Goal: Information Seeking & Learning: Learn about a topic

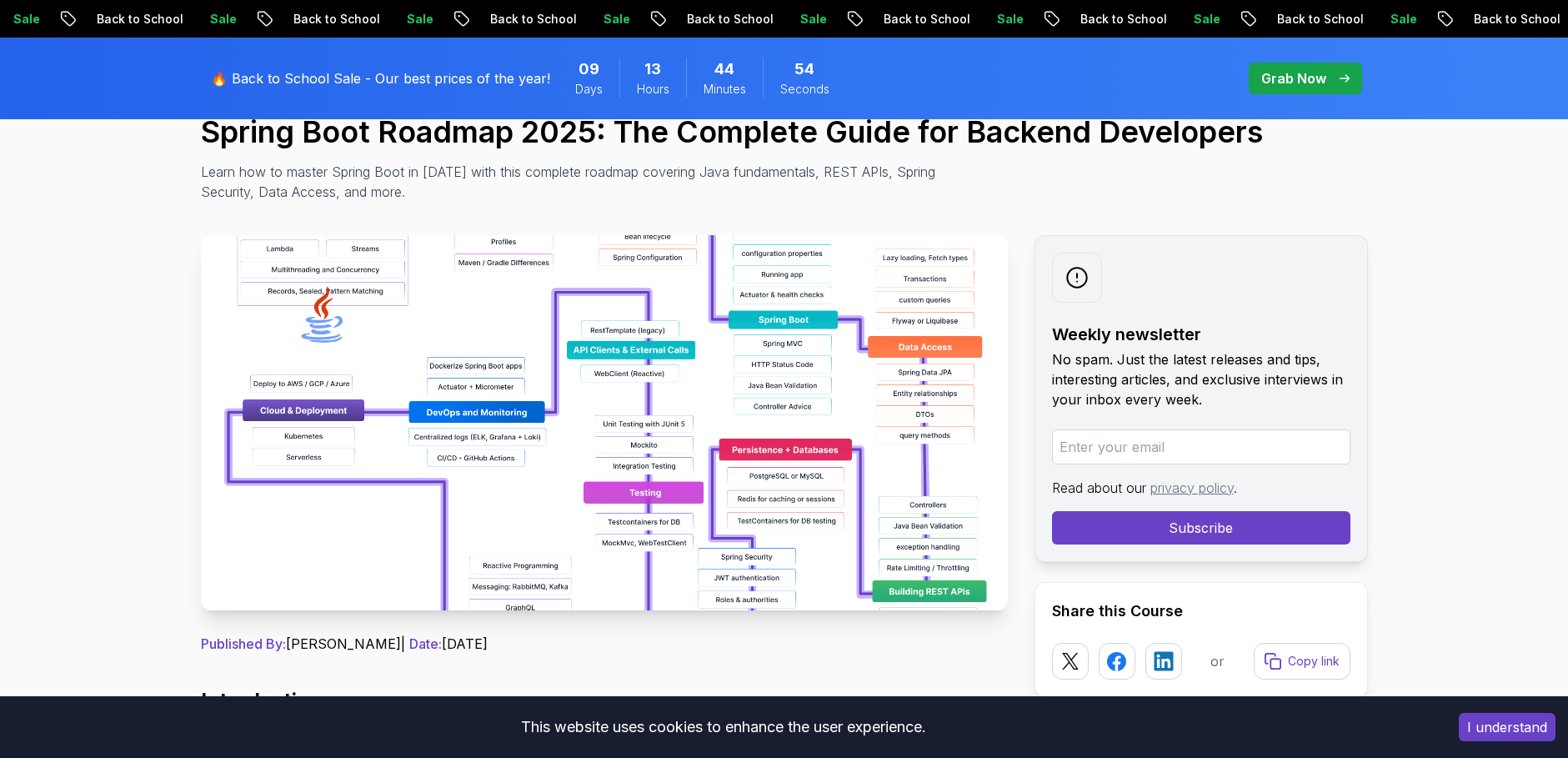
scroll to position [150, 0]
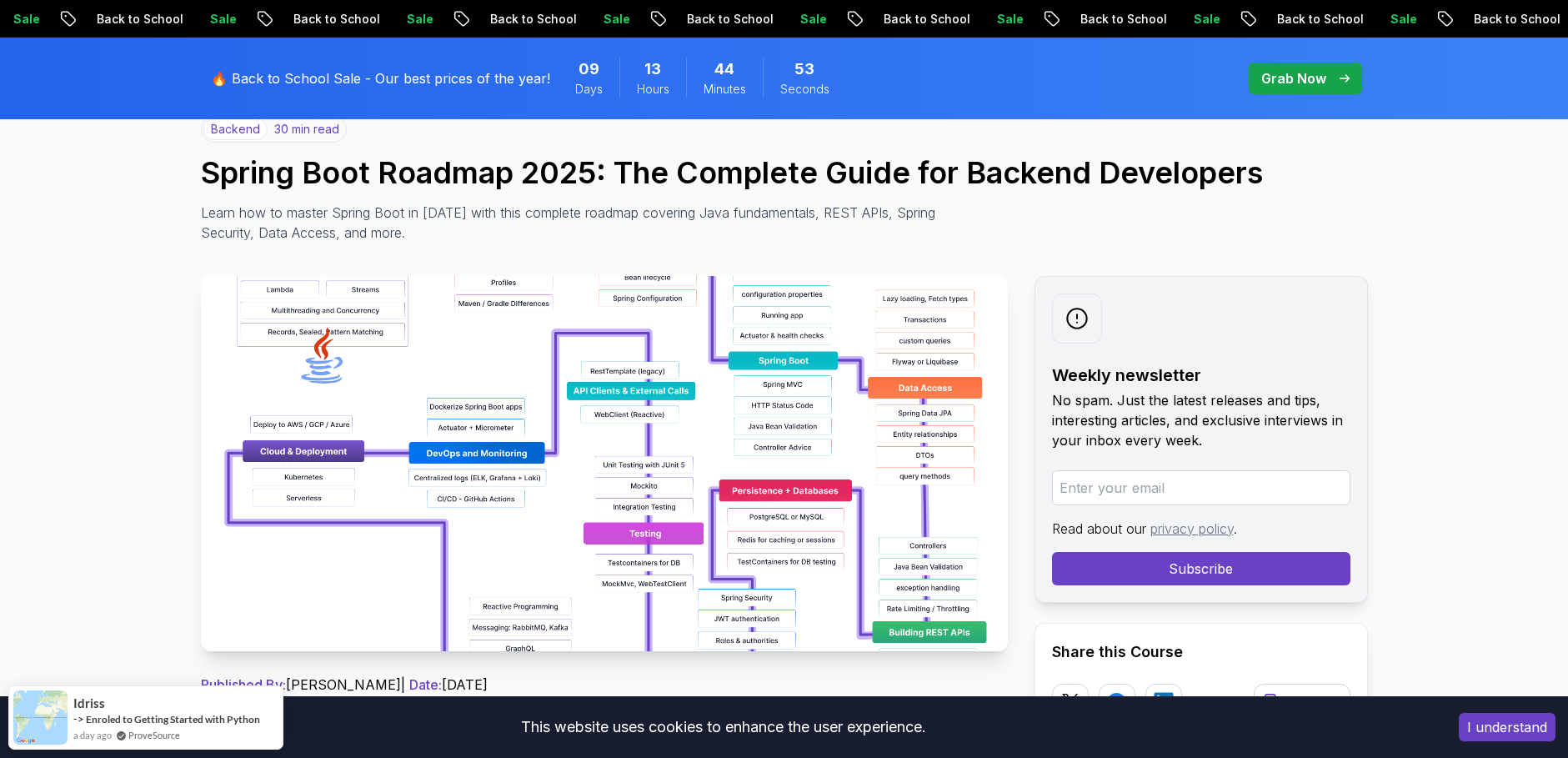
click at [522, 393] on img at bounding box center [603, 464] width 807 height 375
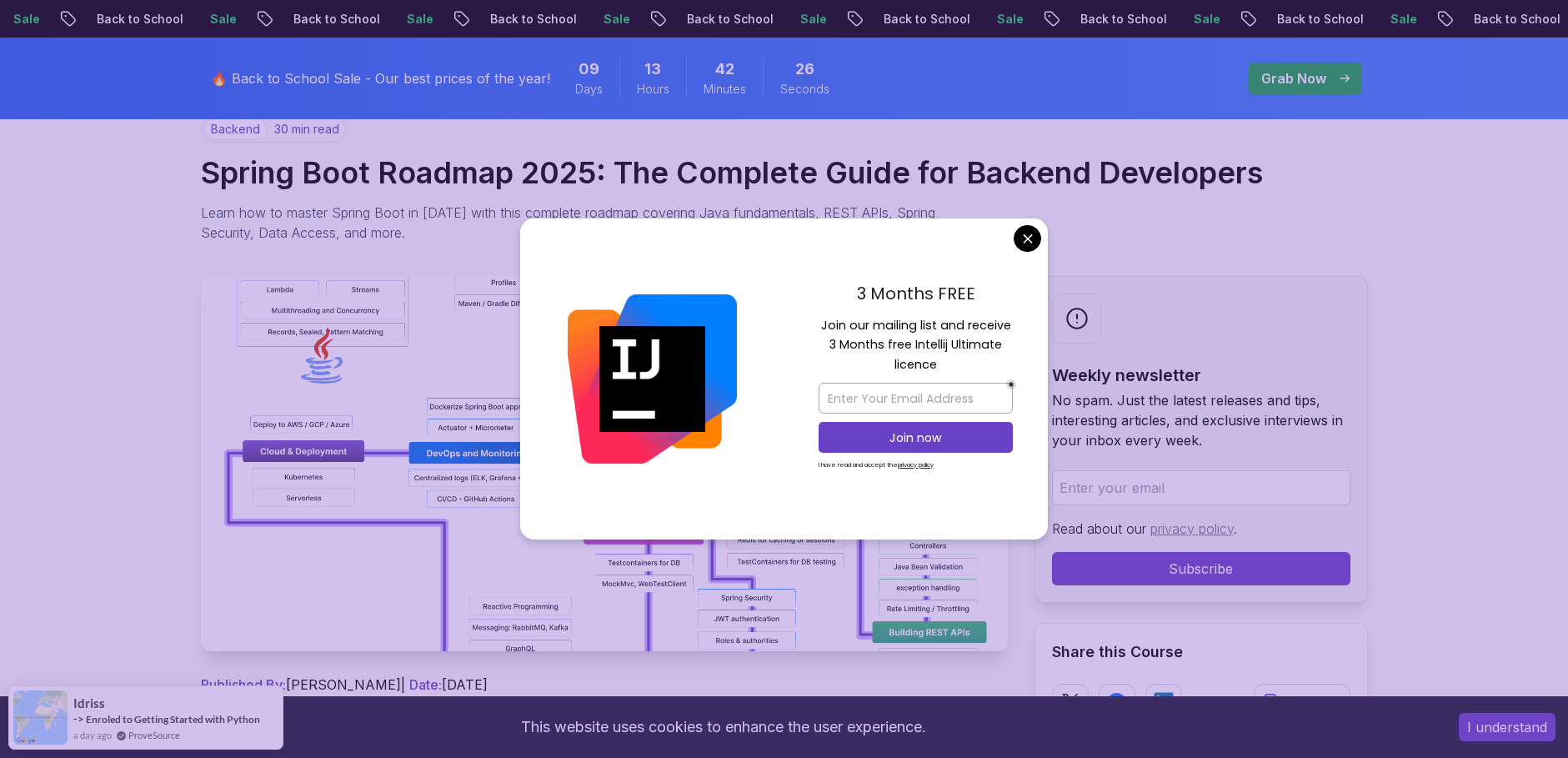
click at [1020, 224] on div "3 Months FREE Join our mailing list and receive 3 Months free Intellij Ultimate…" at bounding box center [916, 379] width 264 height 322
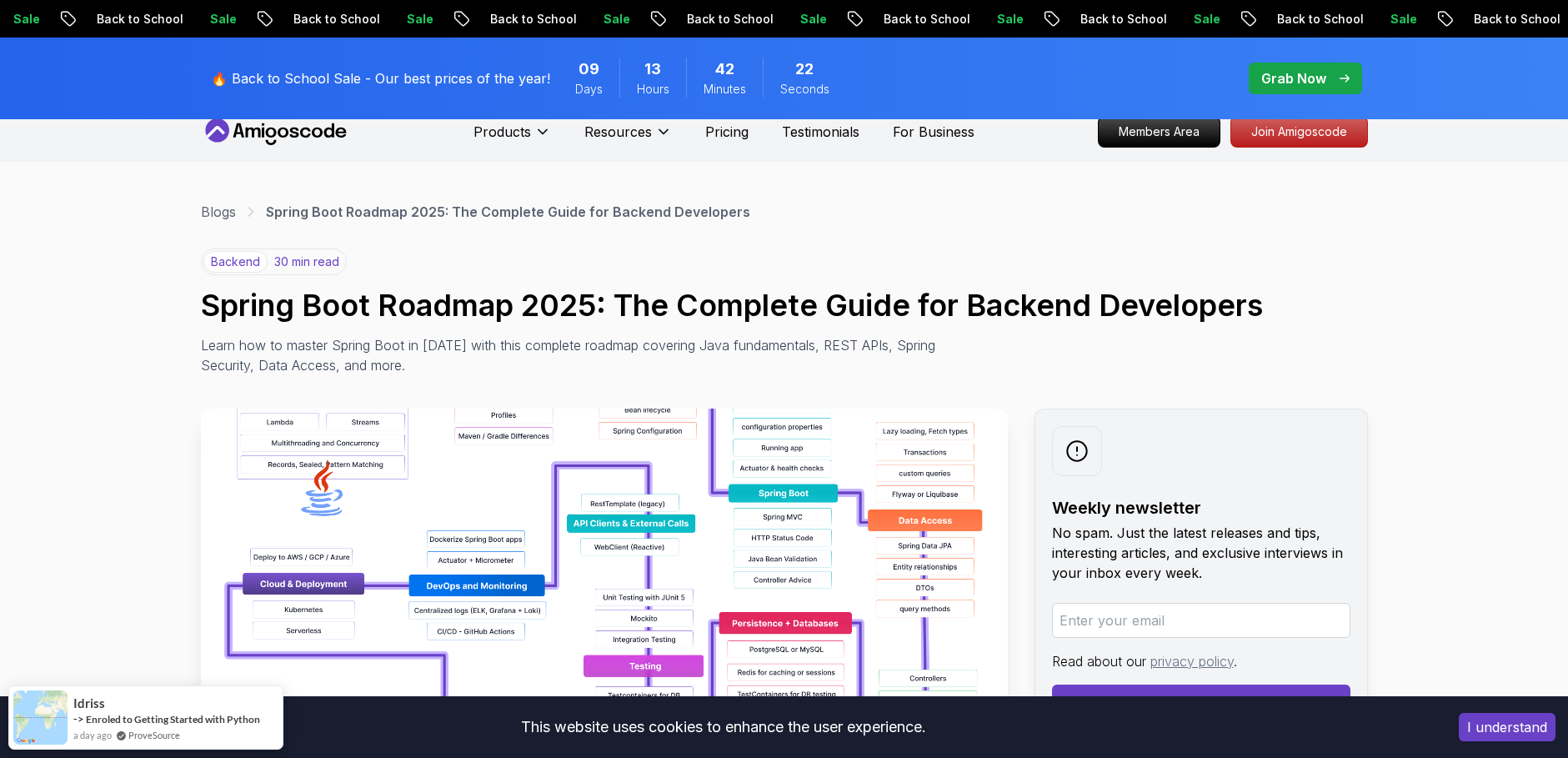
scroll to position [0, 0]
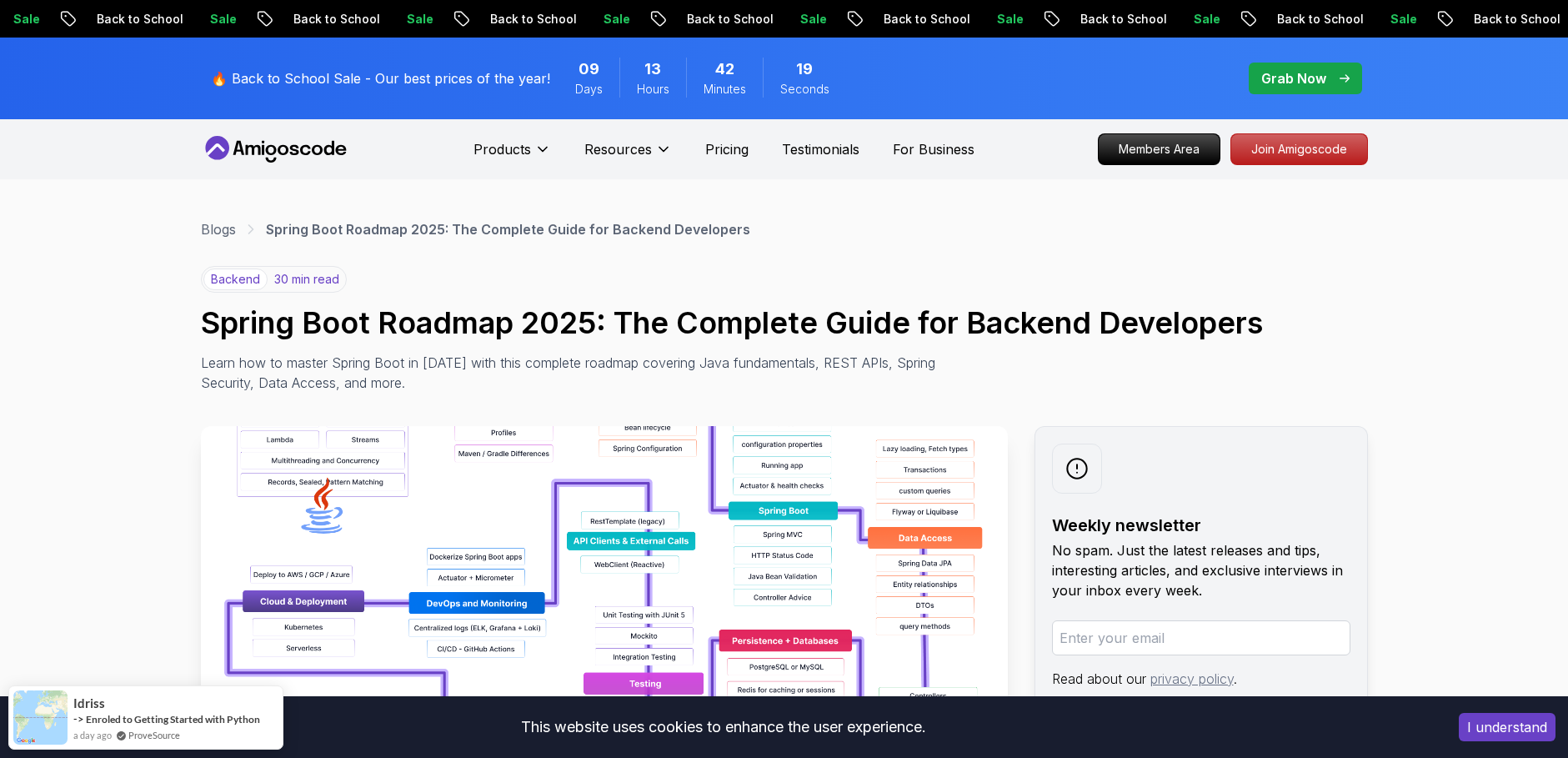
click at [285, 159] on icon at bounding box center [275, 149] width 150 height 27
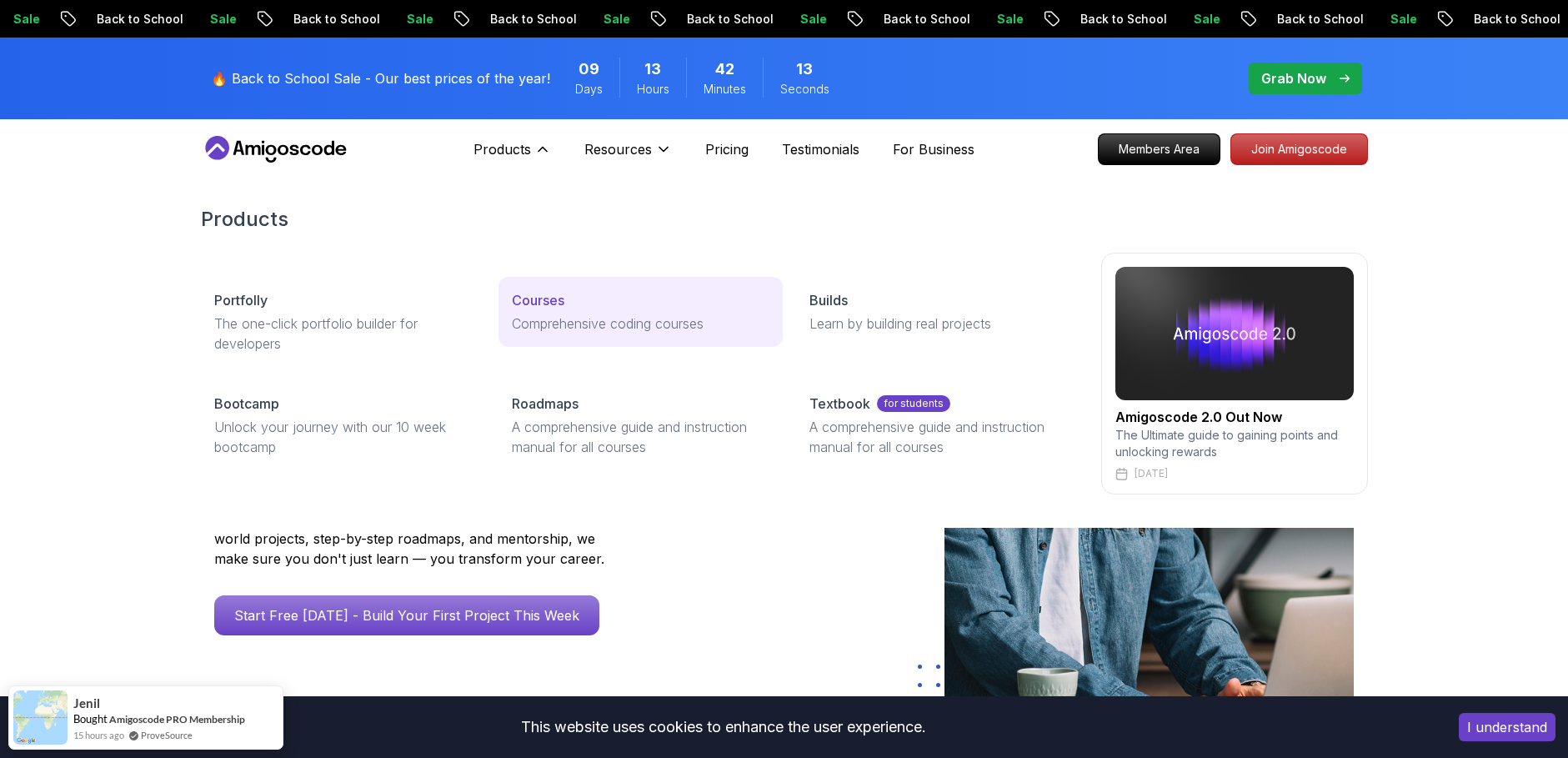
click at [544, 302] on p "Courses" at bounding box center [538, 300] width 53 height 20
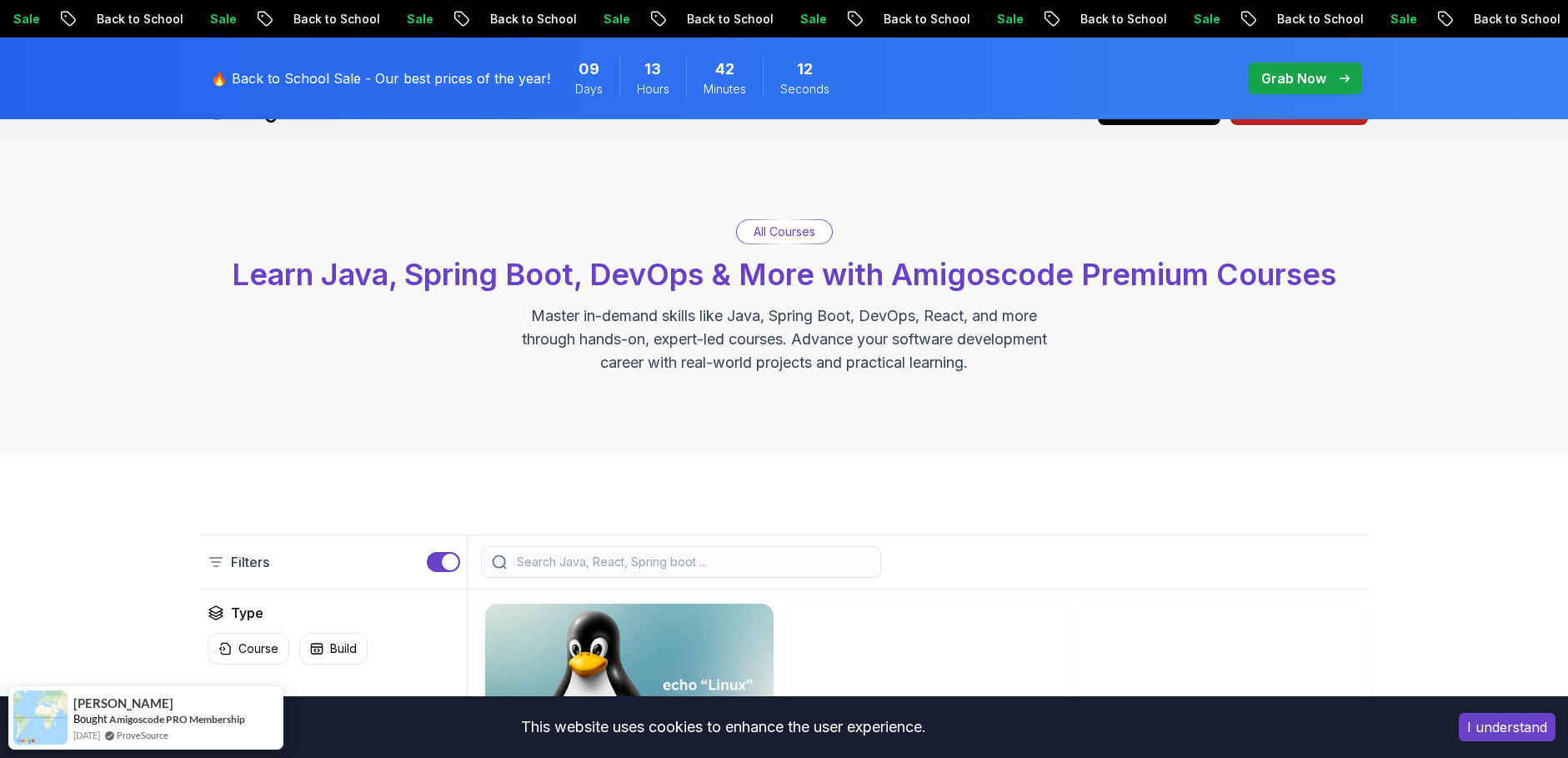
scroll to position [450, 0]
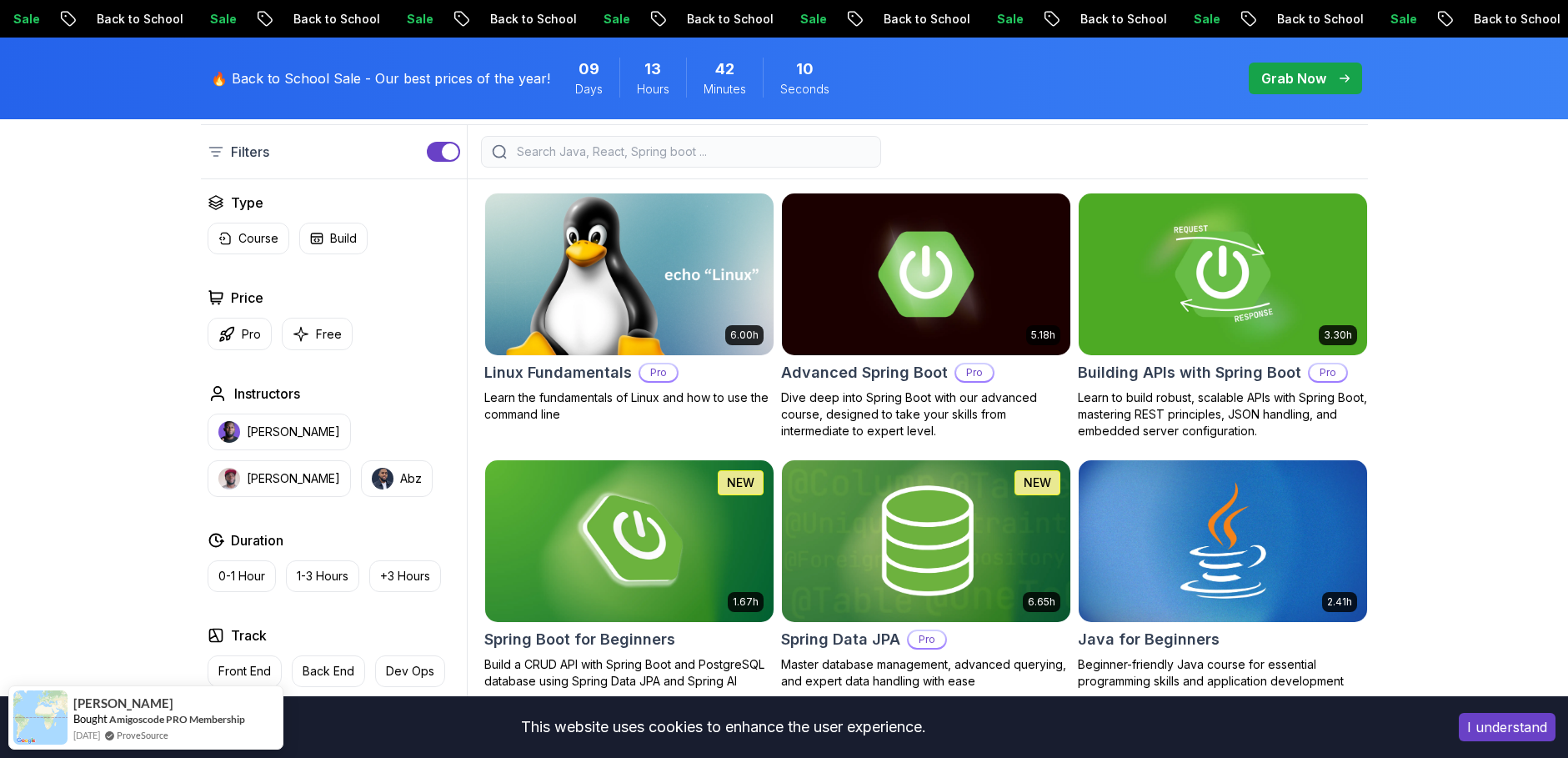
click at [643, 256] on img at bounding box center [628, 274] width 302 height 170
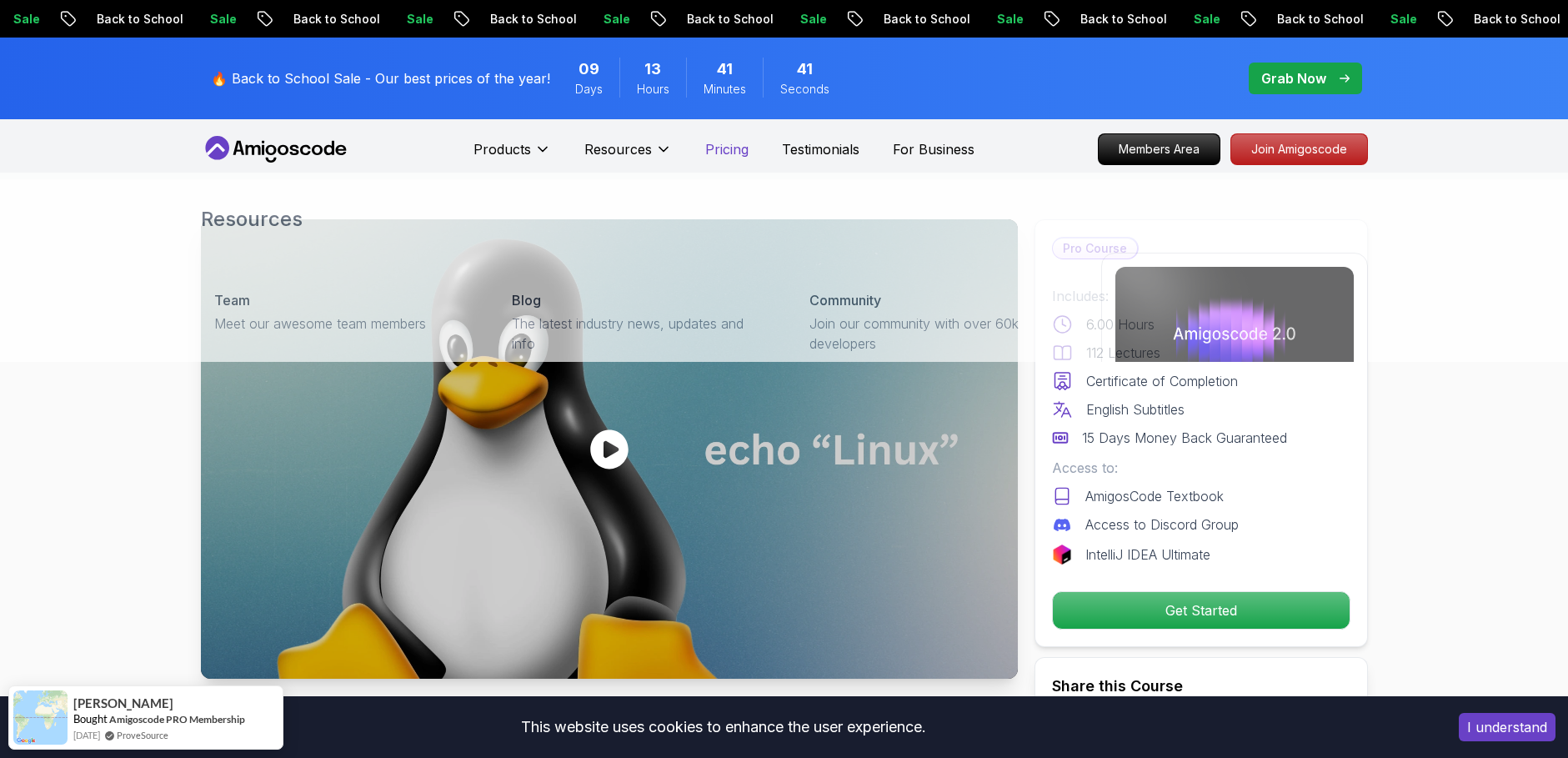
click at [740, 149] on p "Pricing" at bounding box center [726, 150] width 43 height 20
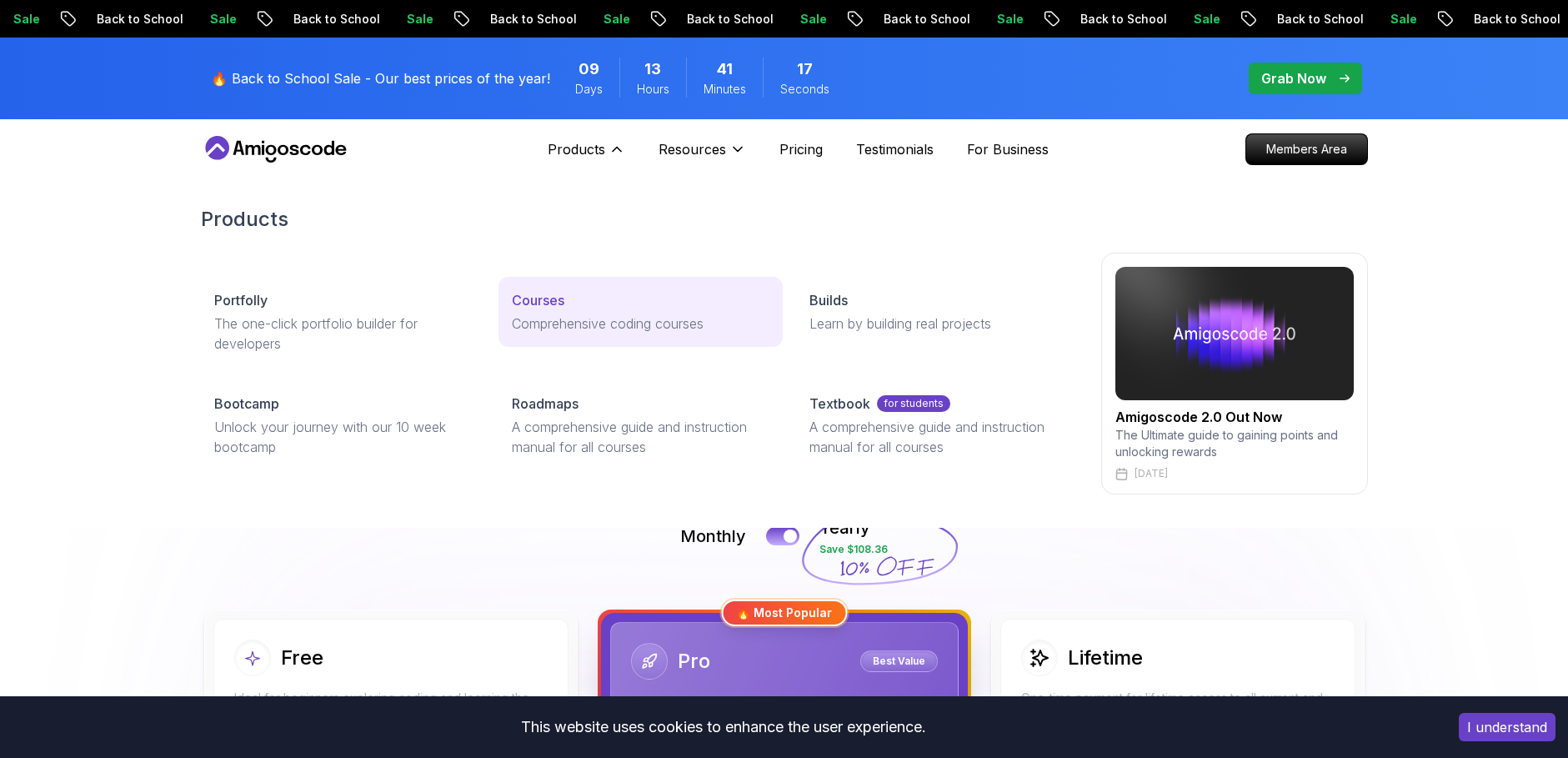
click at [539, 310] on link "Courses Comprehensive coding courses" at bounding box center [640, 311] width 284 height 70
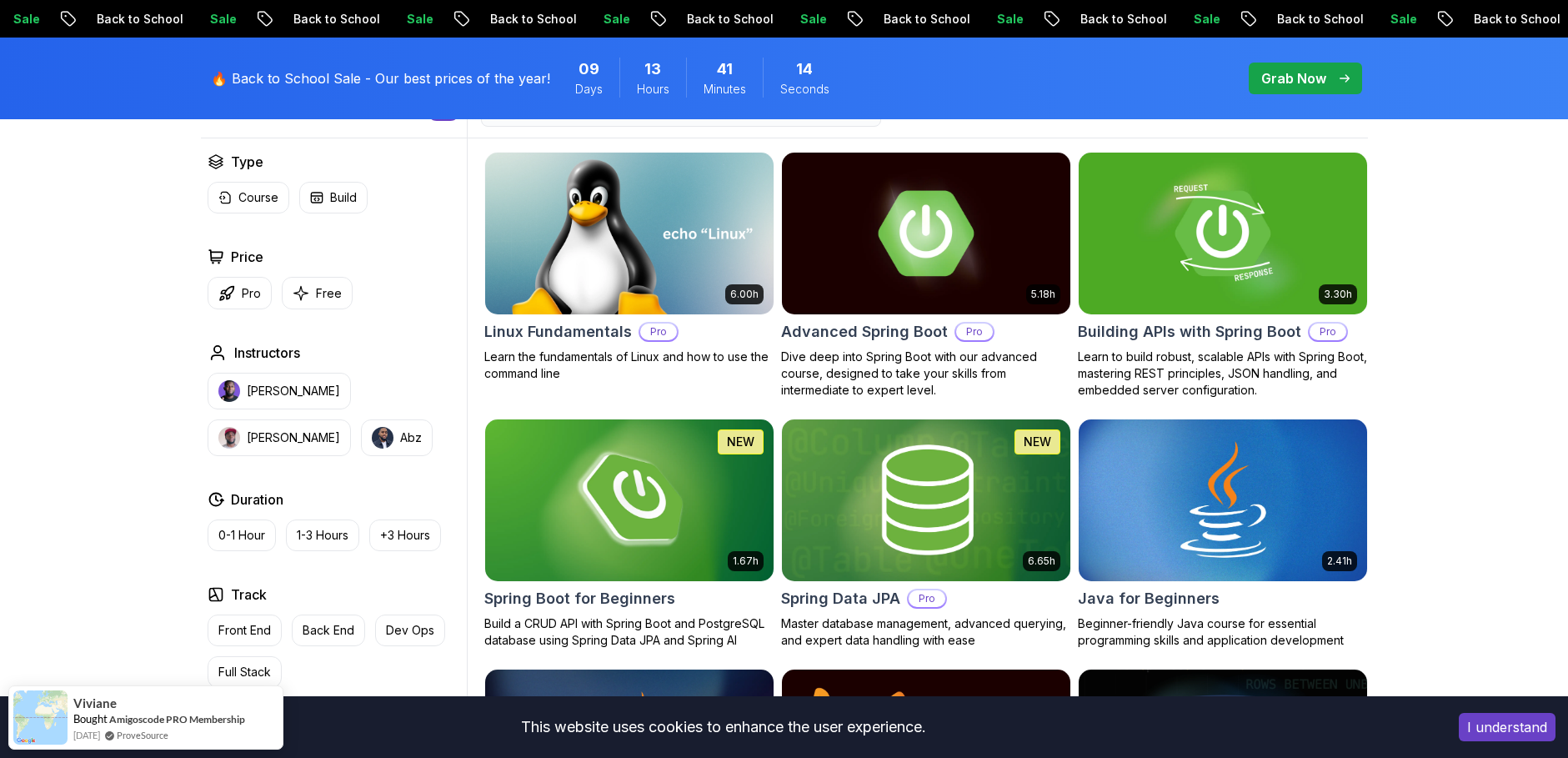
scroll to position [450, 0]
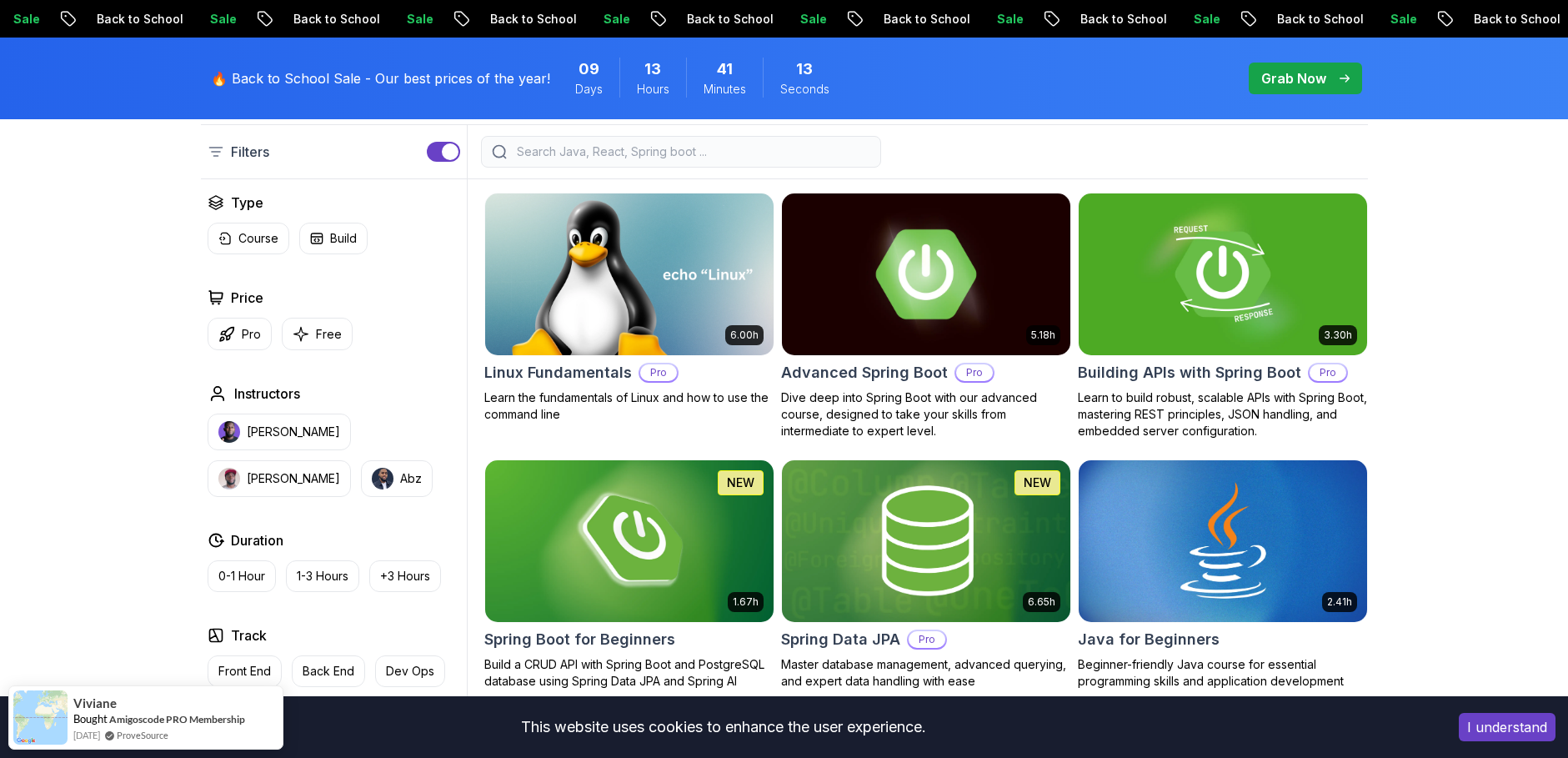
click at [872, 375] on h2 "Advanced Spring Boot" at bounding box center [864, 372] width 167 height 23
